Goal: Transaction & Acquisition: Purchase product/service

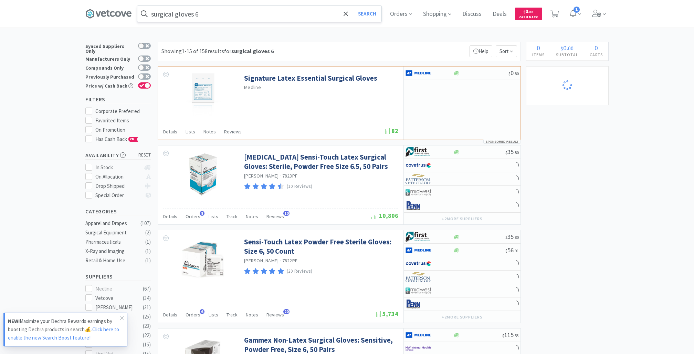
click at [214, 10] on input "surgical gloves 6" at bounding box center [259, 14] width 244 height 16
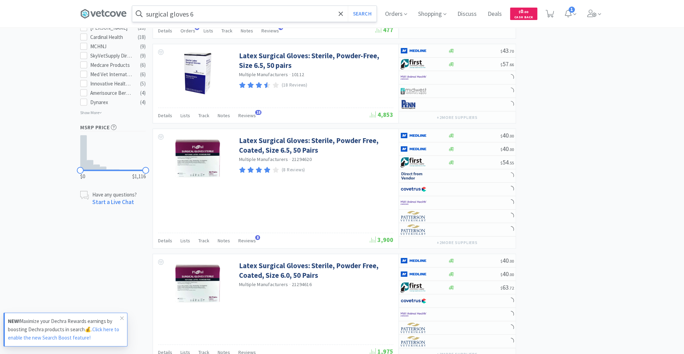
select select "2"
select select "4"
select select "5"
select select "2"
select select "3"
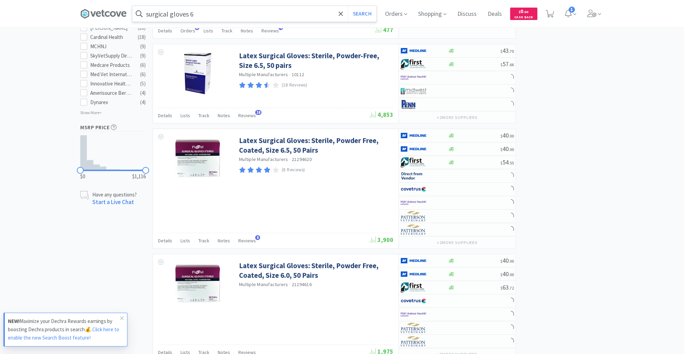
select select "1"
select select "10"
select select "3"
select select "200"
select select "1"
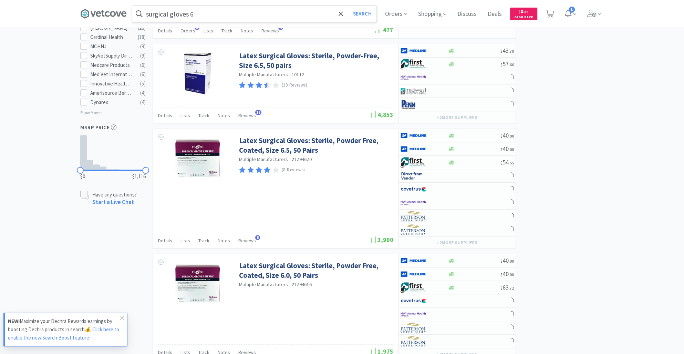
select select "2"
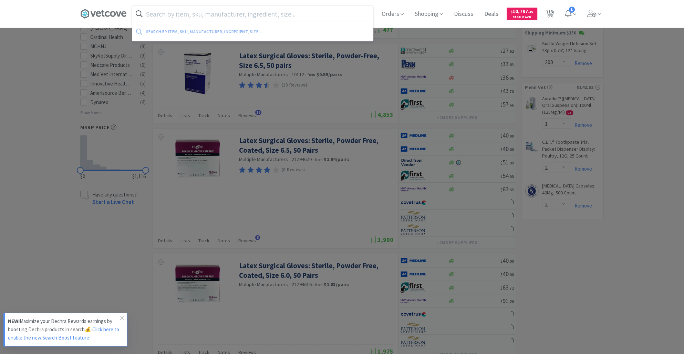
scroll to position [363, 0]
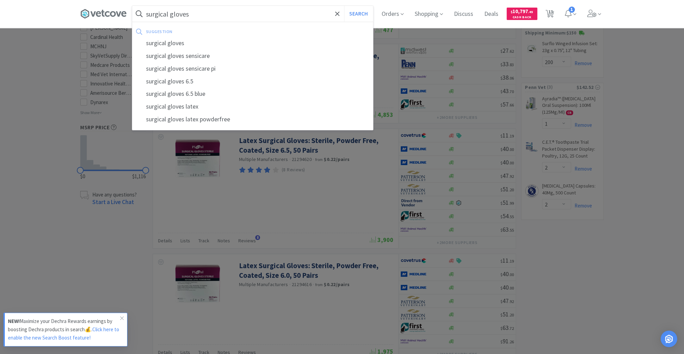
type input "surgical gloves"
click at [344, 6] on button "Search" at bounding box center [358, 14] width 29 height 16
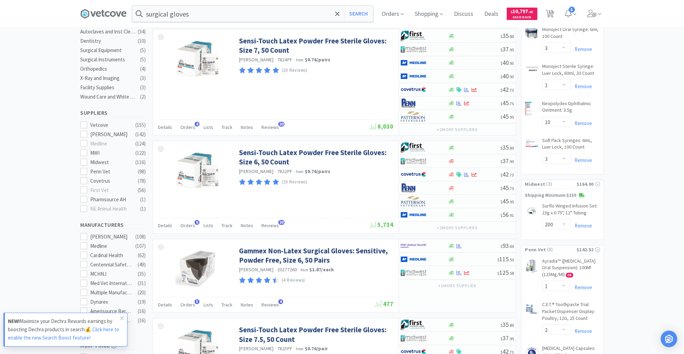
scroll to position [197, 0]
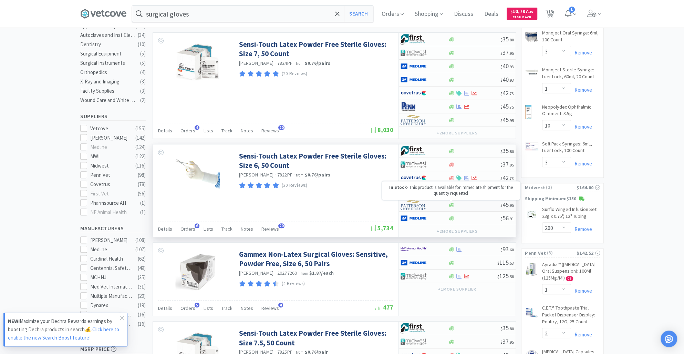
click at [453, 205] on icon at bounding box center [451, 204] width 5 height 5
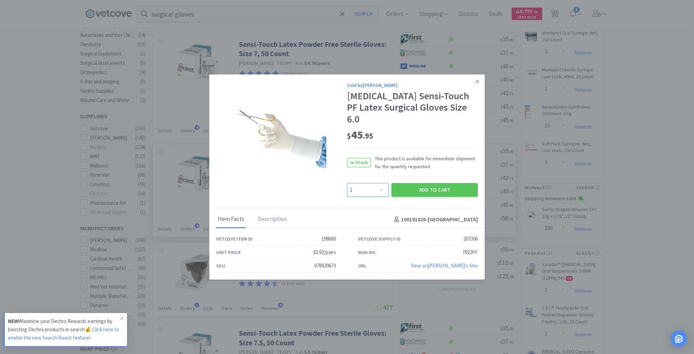
click at [382, 184] on select "Enter Quantity 1 2 3 4 5 6 7 8 9 10 11 12 13 14 15 16 17 18 19 20 Enter Quantity" at bounding box center [368, 190] width 42 height 14
select select "2"
click at [347, 183] on select "Enter Quantity 1 2 3 4 5 6 7 8 9 10 11 12 13 14 15 16 17 18 19 20 Enter Quantity" at bounding box center [368, 190] width 42 height 14
click at [441, 184] on button "Add to Cart" at bounding box center [435, 190] width 86 height 14
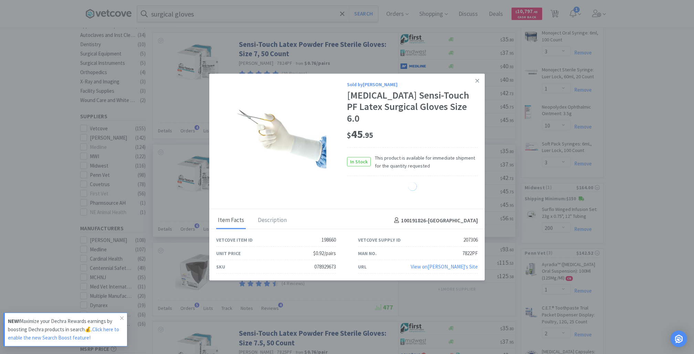
select select "2"
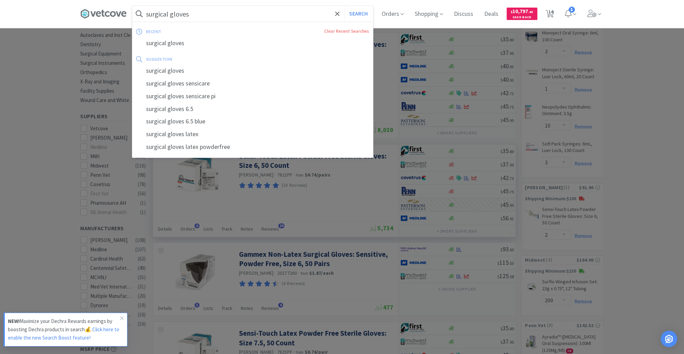
click at [213, 17] on input "surgical gloves" at bounding box center [252, 14] width 241 height 16
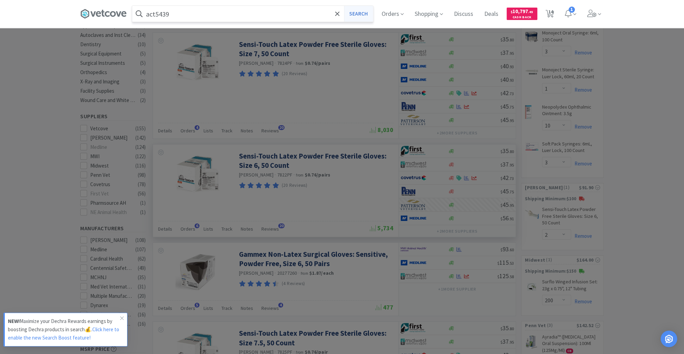
type input "act5439"
click at [362, 12] on button "Search" at bounding box center [358, 14] width 29 height 16
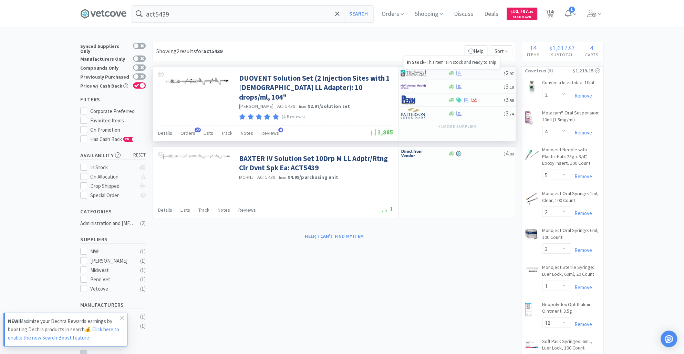
click at [453, 73] on icon at bounding box center [451, 73] width 5 height 4
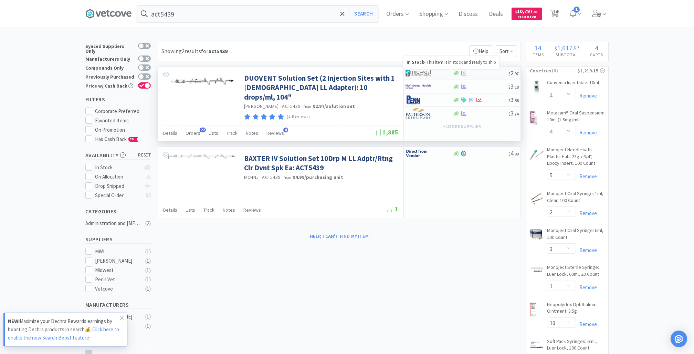
select select "1"
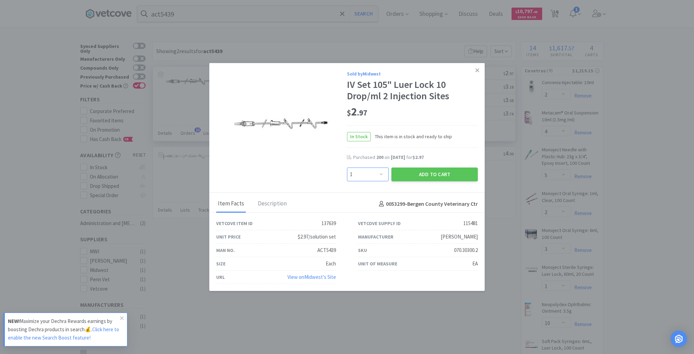
click at [384, 175] on select "Enter Quantity 1 2 3 4 5 6 7 8 9 10 11 12 13 14 15 16 17 18 19 20 Enter Quantity" at bounding box center [368, 174] width 42 height 14
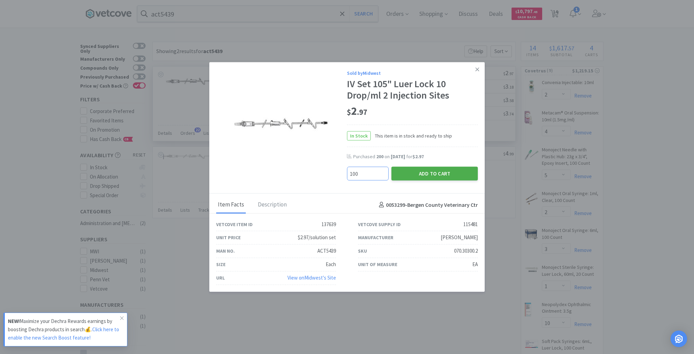
type input "100"
click at [413, 173] on button "Add to Cart" at bounding box center [435, 174] width 86 height 14
select select "100"
select select "200"
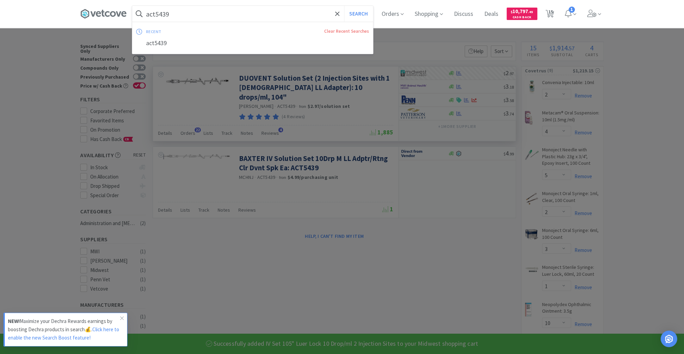
click at [199, 15] on input "act5439" at bounding box center [252, 14] width 241 height 16
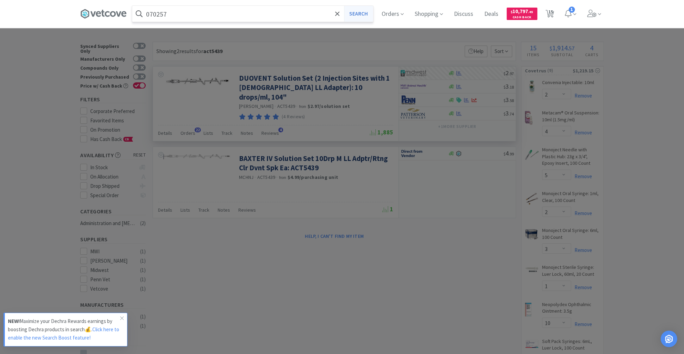
type input "070257"
click at [363, 16] on button "Search" at bounding box center [358, 14] width 29 height 16
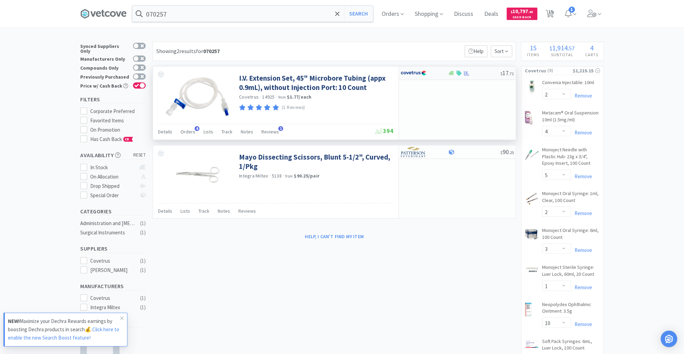
click at [448, 74] on div at bounding box center [451, 73] width 7 height 5
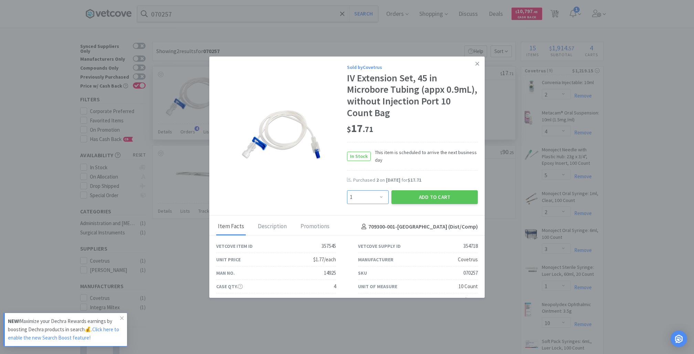
click at [376, 198] on select "Enter Quantity 1 2 3 4 5 6 7 8 9 10 11 12 13 14 15 16 17 18 19 20 Enter Quantity" at bounding box center [368, 197] width 42 height 14
select select "5"
click at [347, 190] on select "Enter Quantity 1 2 3 4 5 6 7 8 9 10 11 12 13 14 15 16 17 18 19 20 Enter Quantity" at bounding box center [368, 197] width 42 height 14
click at [434, 206] on div "Sold by Covetrus IV Extension Set, 45 in Microbore Tubing (appx 0.9mL), without…" at bounding box center [347, 135] width 276 height 159
click at [433, 195] on button "Add to Cart" at bounding box center [435, 197] width 86 height 14
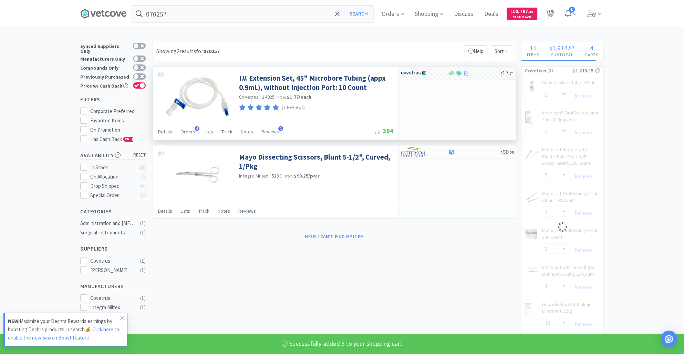
scroll to position [44, 0]
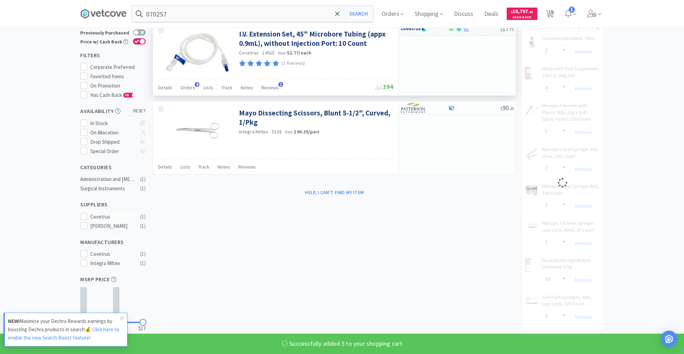
select select "5"
select select "4"
select select "5"
select select "2"
select select "3"
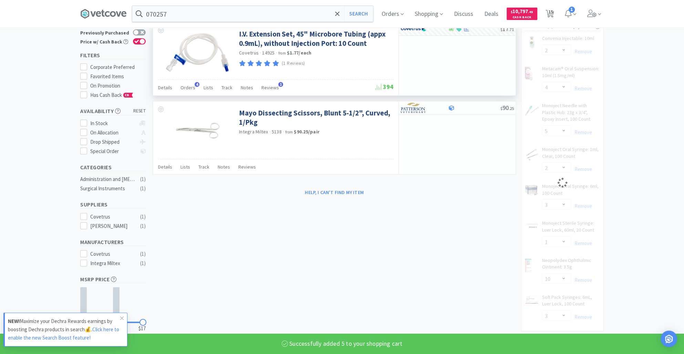
select select "1"
select select "10"
select select "3"
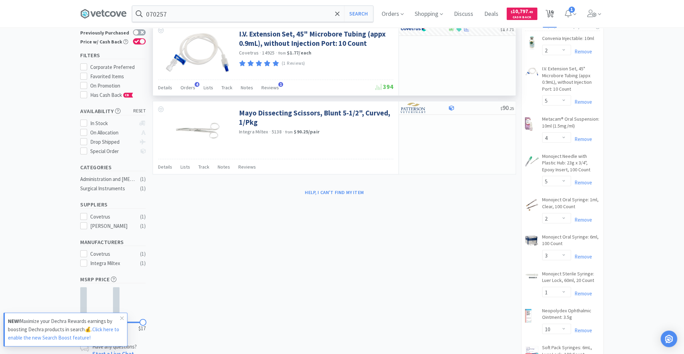
click at [557, 13] on span "16" at bounding box center [550, 14] width 14 height 28
select select "2"
select select "5"
select select "4"
select select "5"
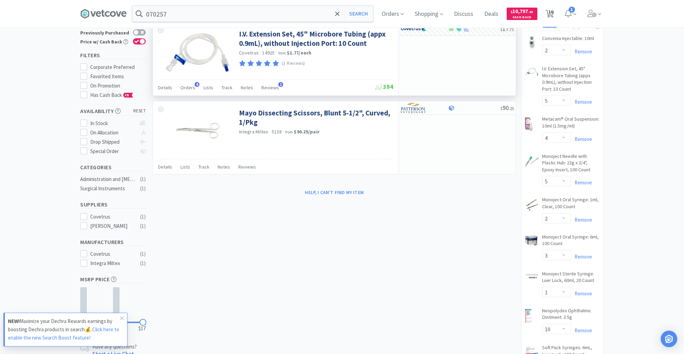
select select "2"
select select "3"
select select "1"
select select "10"
select select "3"
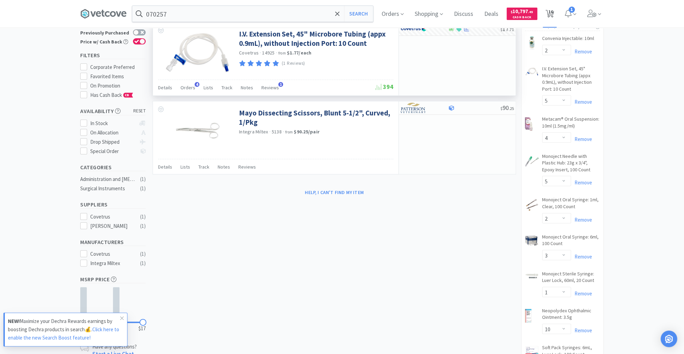
select select "2"
select select "100"
select select "200"
select select "1"
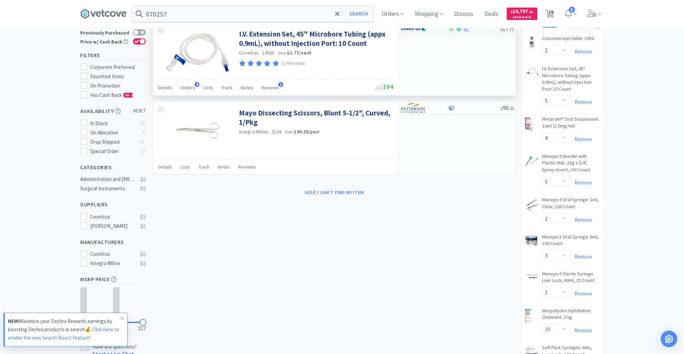
select select "2"
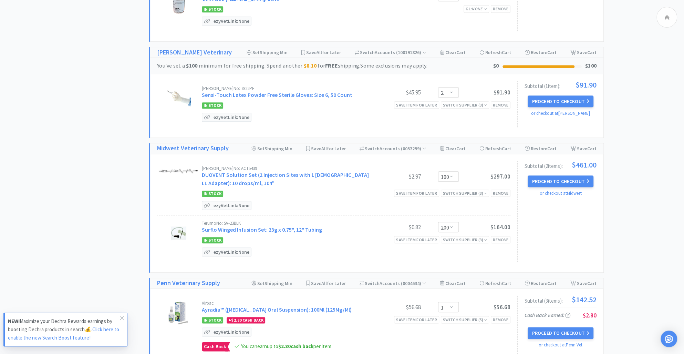
scroll to position [599, 0]
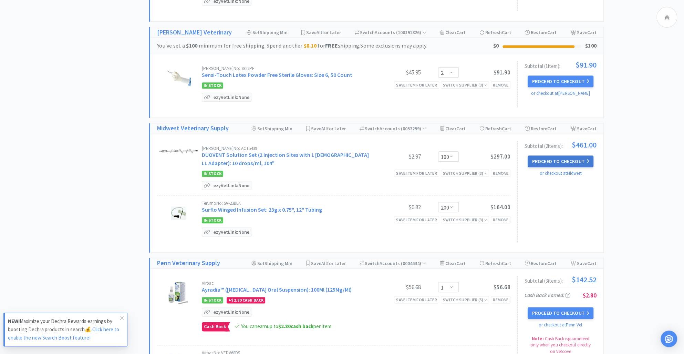
click at [556, 157] on button "Proceed to Checkout" at bounding box center [560, 161] width 65 height 12
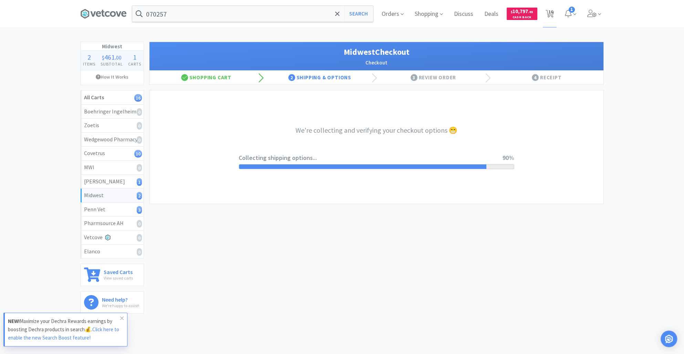
select select "0"
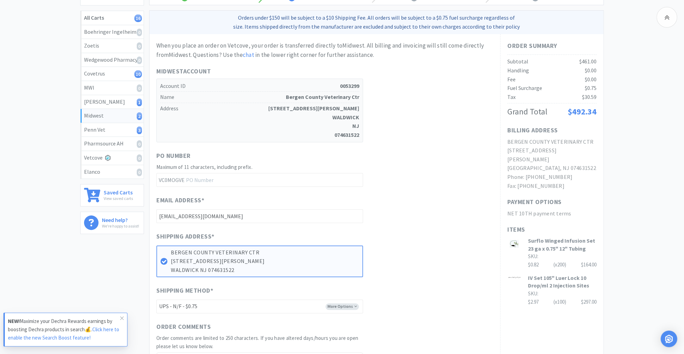
scroll to position [212, 0]
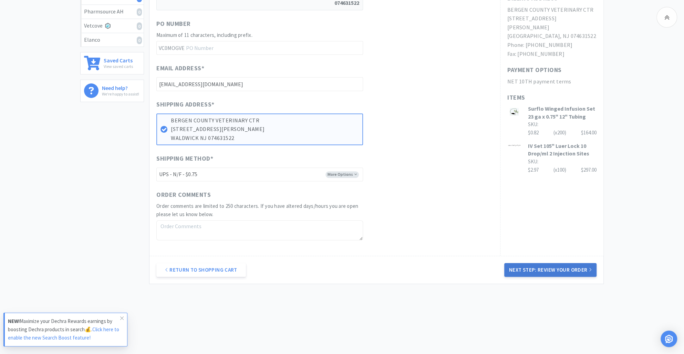
click at [540, 271] on button "Next Step: Review Your Order" at bounding box center [550, 270] width 92 height 14
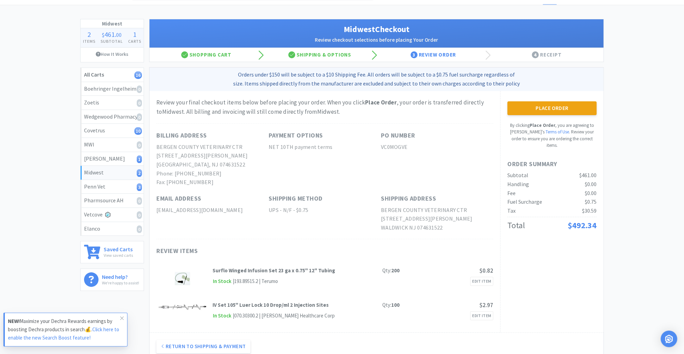
scroll to position [0, 0]
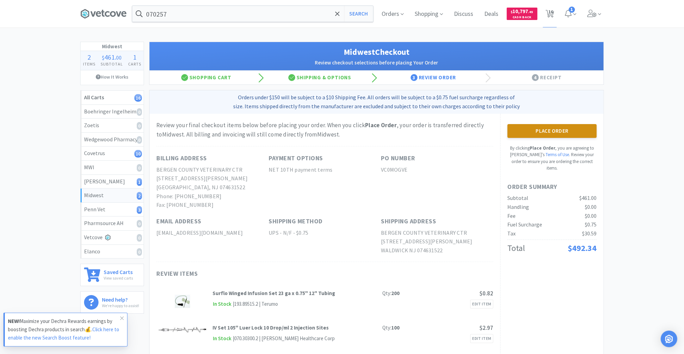
click at [563, 127] on button "Place Order" at bounding box center [551, 131] width 89 height 14
